Goal: Task Accomplishment & Management: Use online tool/utility

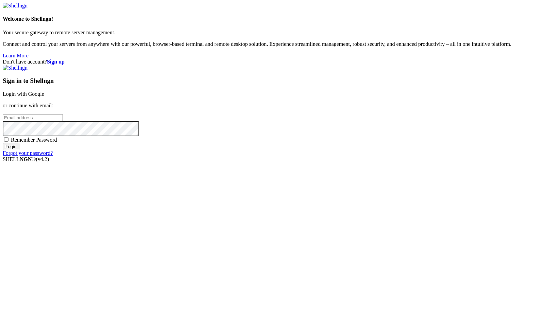
click at [63, 121] on input "email" at bounding box center [33, 117] width 60 height 7
type input "[PERSON_NAME][EMAIL_ADDRESS][DOMAIN_NAME]"
click at [57, 143] on span "Remember Password" at bounding box center [34, 140] width 46 height 6
click at [9, 142] on input "Remember Password" at bounding box center [6, 139] width 4 height 4
checkbox input "true"
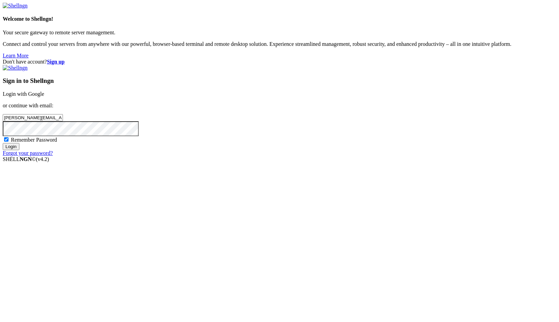
click at [19, 150] on input "Login" at bounding box center [11, 146] width 17 height 7
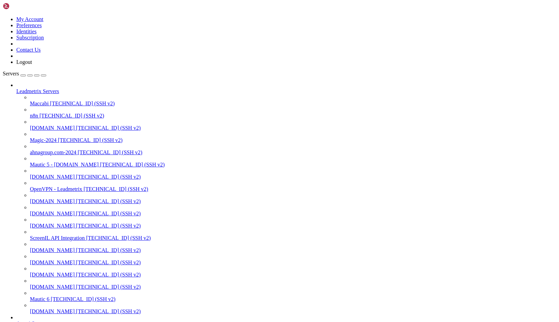
scroll to position [0, 0]
